Goal: Browse casually

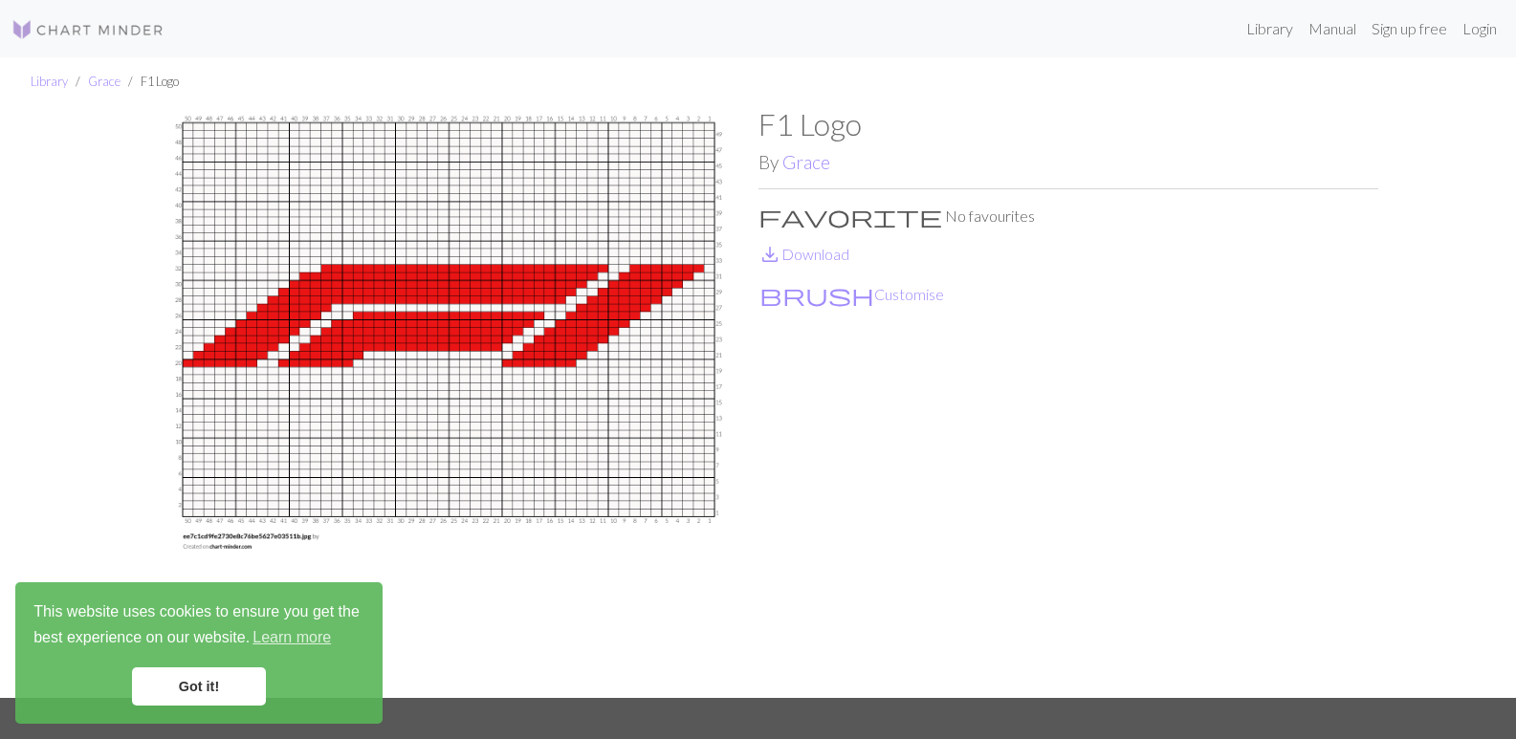
click at [380, 356] on img at bounding box center [449, 401] width 620 height 591
click at [186, 369] on img at bounding box center [449, 401] width 620 height 591
click at [196, 368] on img at bounding box center [449, 401] width 620 height 591
click at [208, 369] on img at bounding box center [449, 401] width 620 height 591
click at [221, 372] on img at bounding box center [449, 401] width 620 height 591
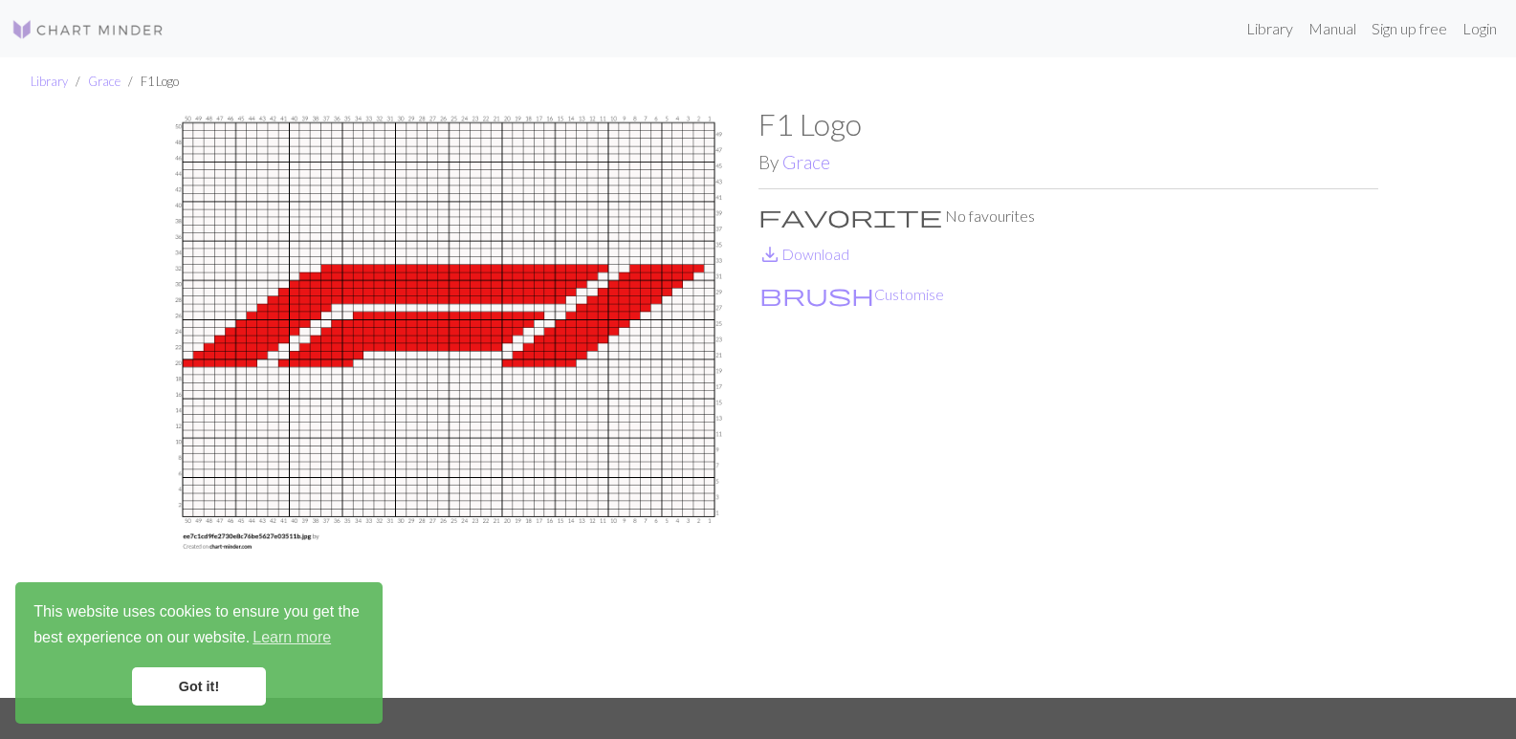
click at [232, 371] on img at bounding box center [449, 401] width 620 height 591
click at [241, 370] on img at bounding box center [449, 401] width 620 height 591
click at [252, 370] on img at bounding box center [449, 401] width 620 height 591
click at [507, 372] on img at bounding box center [449, 401] width 620 height 591
